Goal: Browse casually

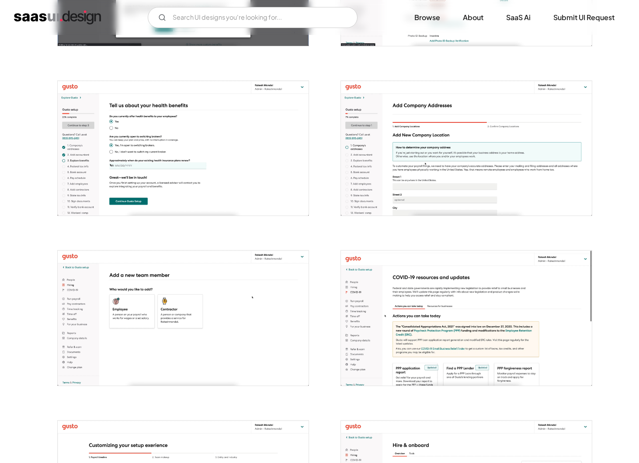
scroll to position [1144, 0]
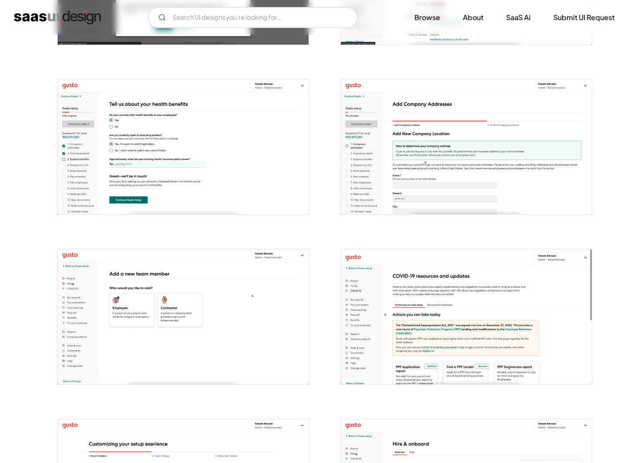
click at [101, 304] on img "open lightbox" at bounding box center [183, 316] width 251 height 135
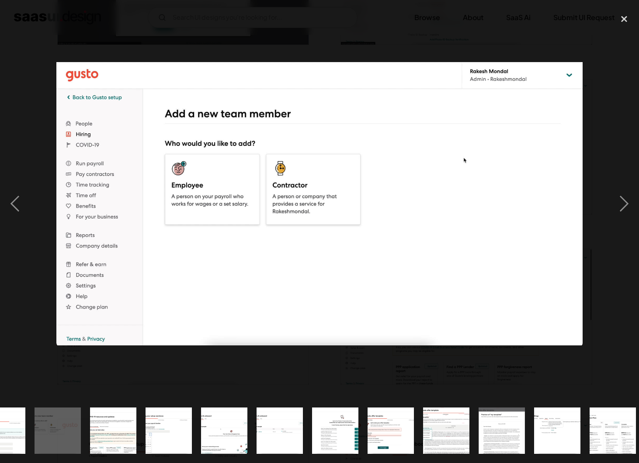
scroll to position [0, 759]
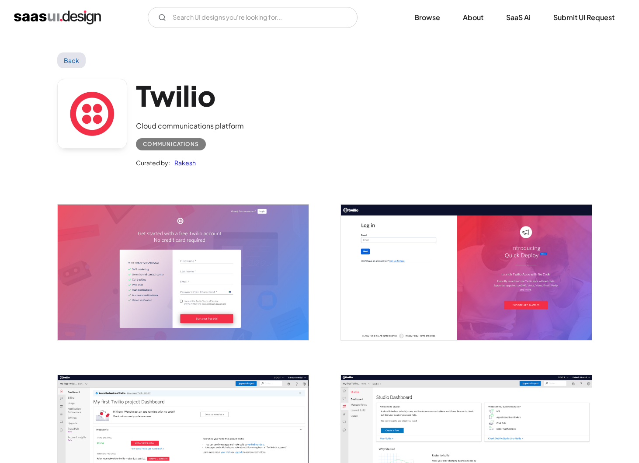
scroll to position [773, 0]
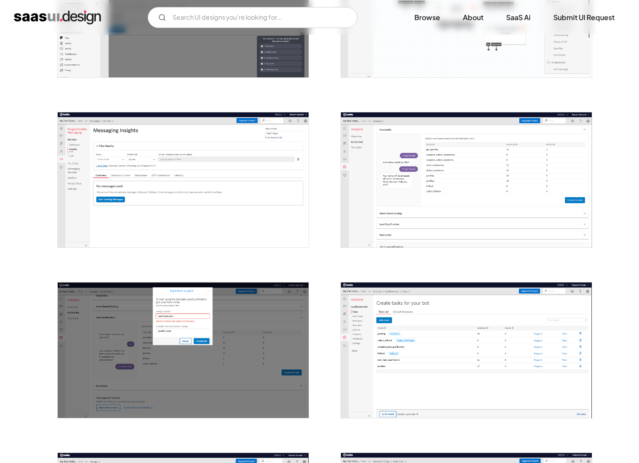
click at [393, 173] on img "open lightbox" at bounding box center [466, 179] width 251 height 135
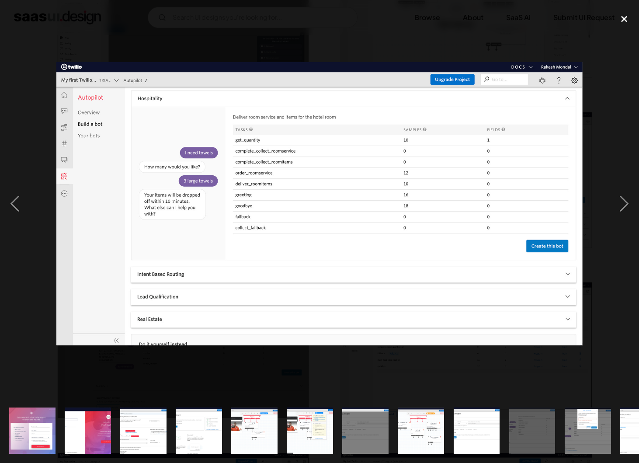
click at [627, 20] on div "close lightbox" at bounding box center [624, 18] width 30 height 19
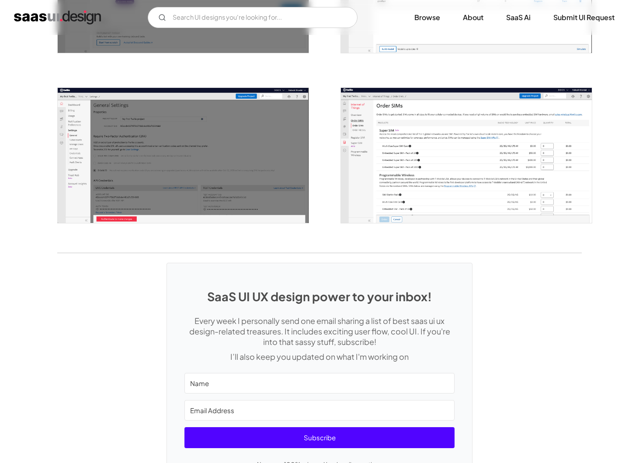
click at [343, 271] on div "SaaS UI UX design power to your inbox! Every week I personally send one email s…" at bounding box center [319, 386] width 305 height 246
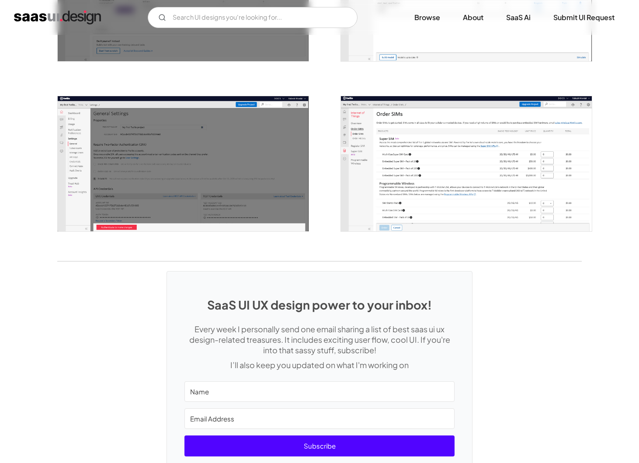
click at [377, 208] on img "open lightbox" at bounding box center [466, 163] width 251 height 135
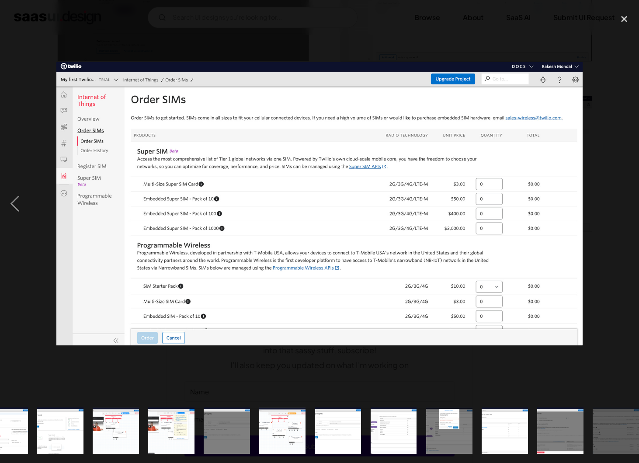
scroll to position [0, 148]
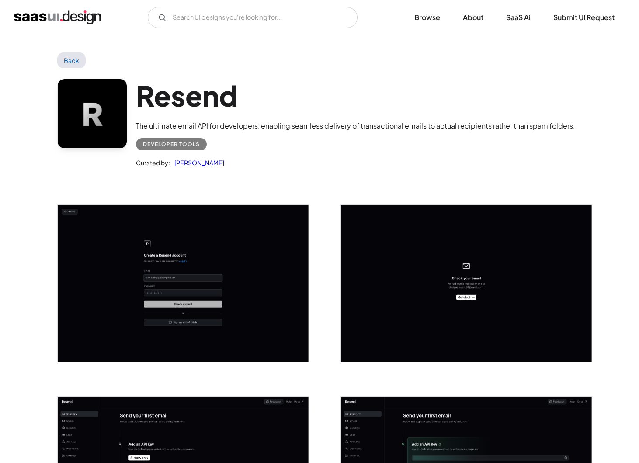
scroll to position [1064, 0]
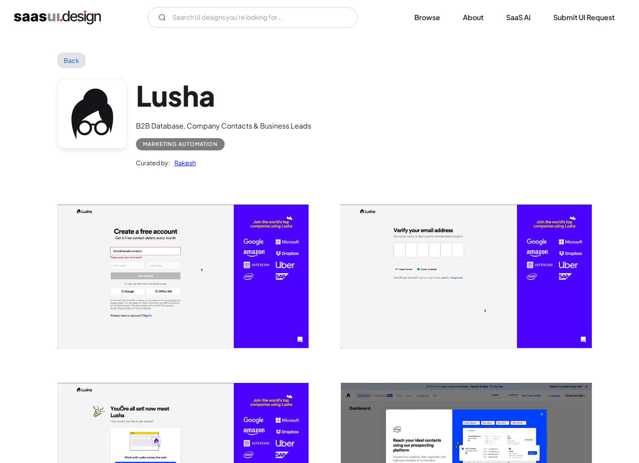
scroll to position [487, 0]
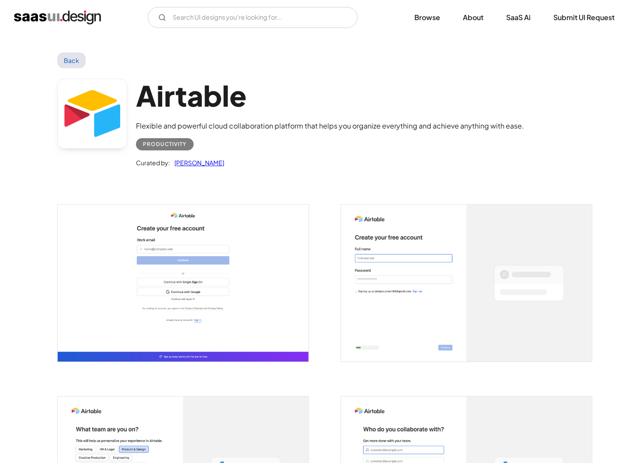
scroll to position [739, 0]
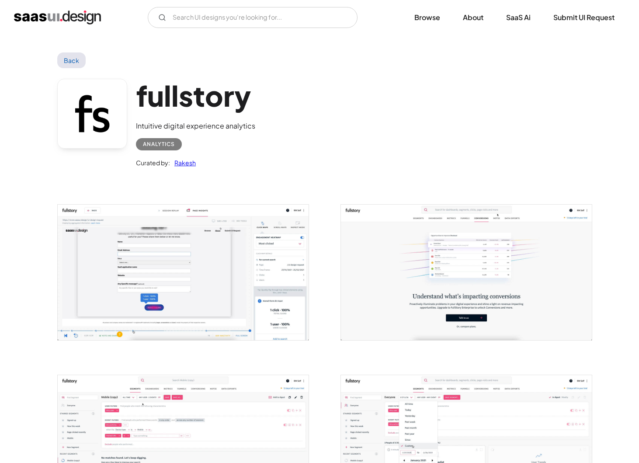
scroll to position [140, 0]
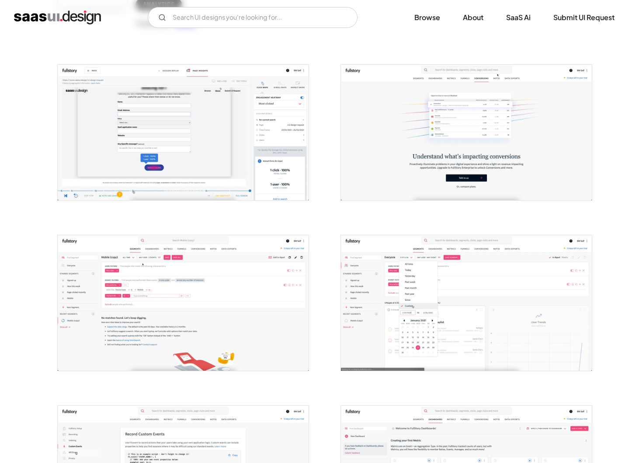
click at [81, 307] on img "open lightbox" at bounding box center [183, 302] width 251 height 135
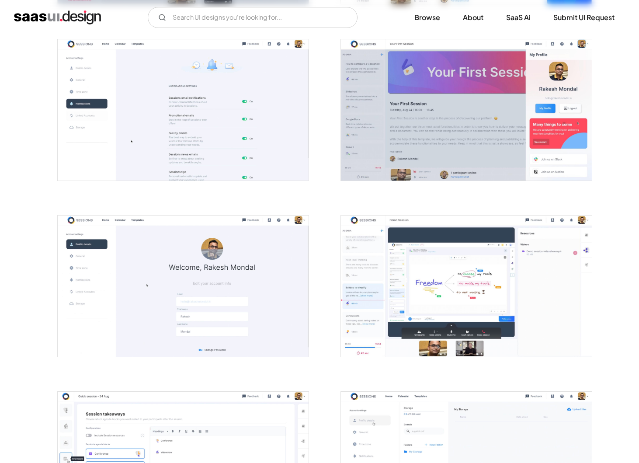
scroll to position [1750, 0]
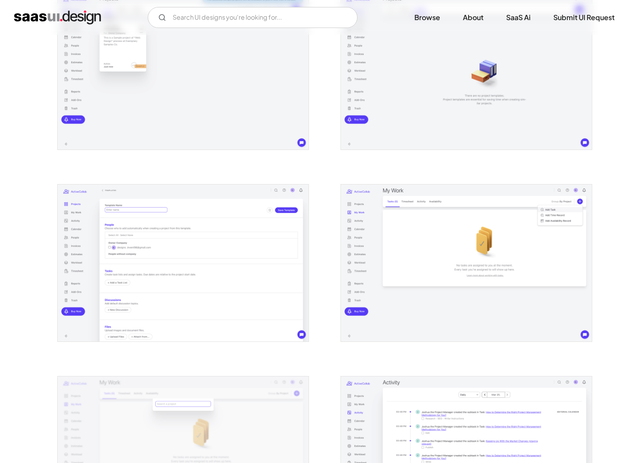
scroll to position [426, 0]
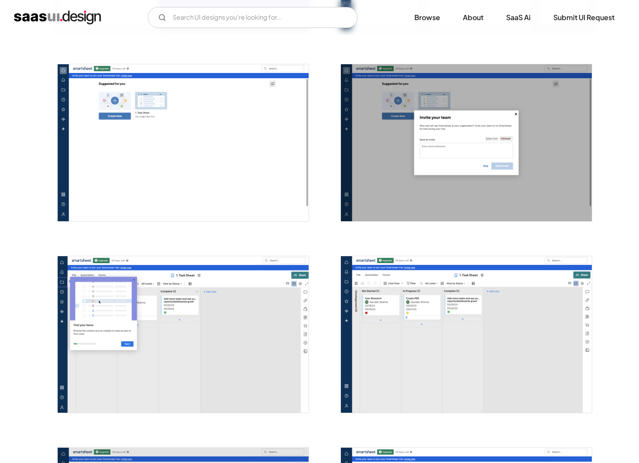
scroll to position [1325, 0]
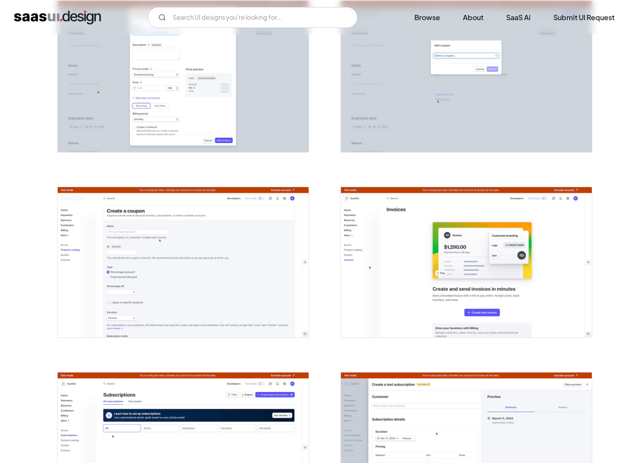
scroll to position [1519, 0]
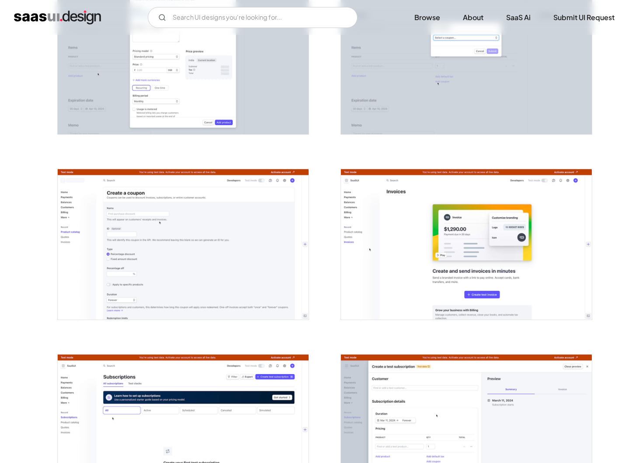
click at [155, 242] on img "open lightbox" at bounding box center [183, 244] width 251 height 150
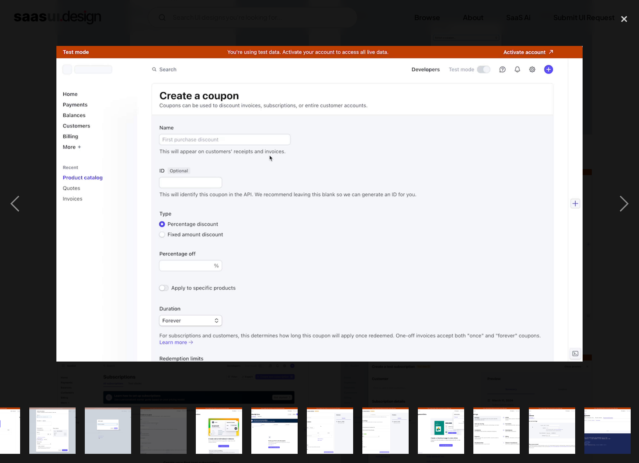
scroll to position [0, 759]
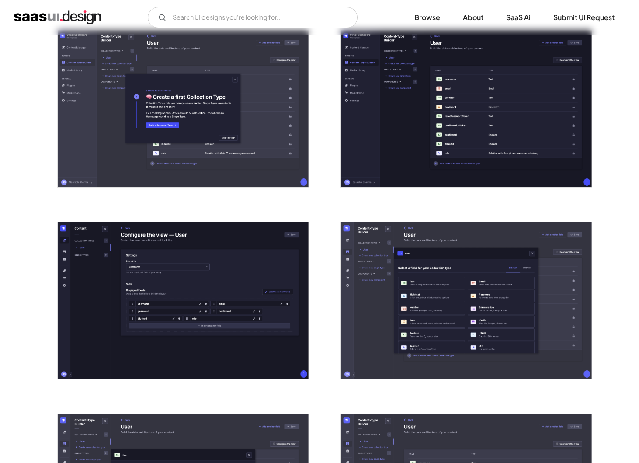
scroll to position [558, 0]
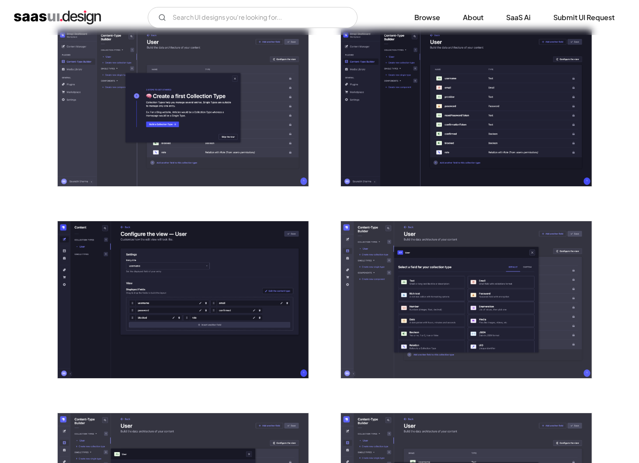
click at [76, 238] on img "open lightbox" at bounding box center [183, 299] width 251 height 157
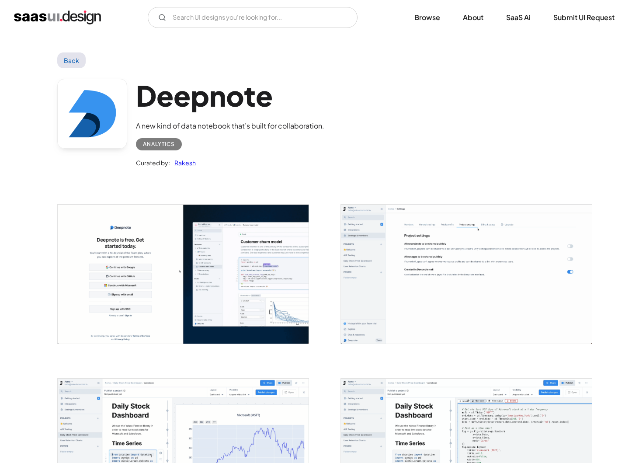
scroll to position [250, 0]
